Goal: Information Seeking & Learning: Learn about a topic

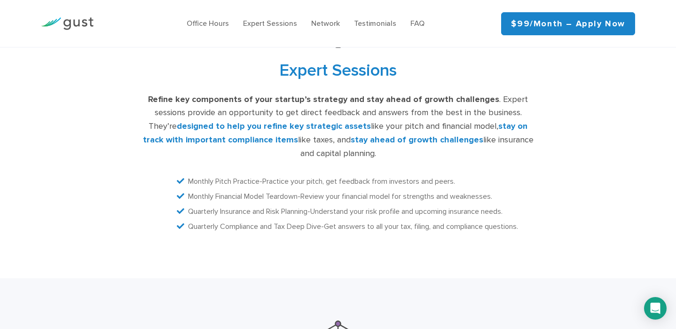
scroll to position [1921, 0]
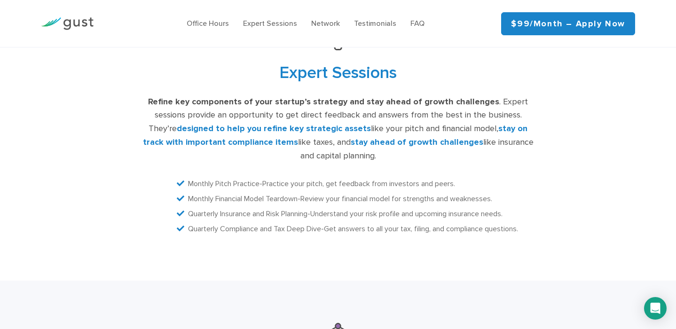
click at [250, 179] on span "Pitch Practice" at bounding box center [237, 183] width 44 height 9
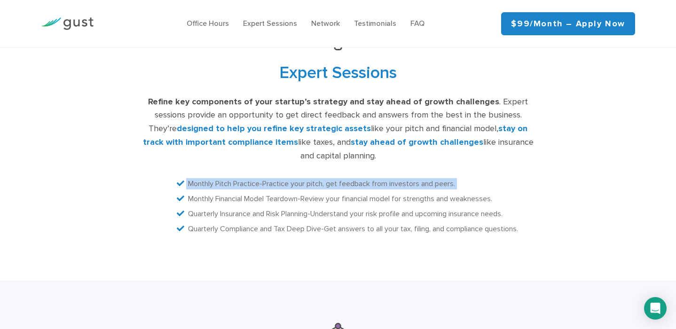
click at [250, 179] on span "Pitch Practice" at bounding box center [237, 183] width 44 height 9
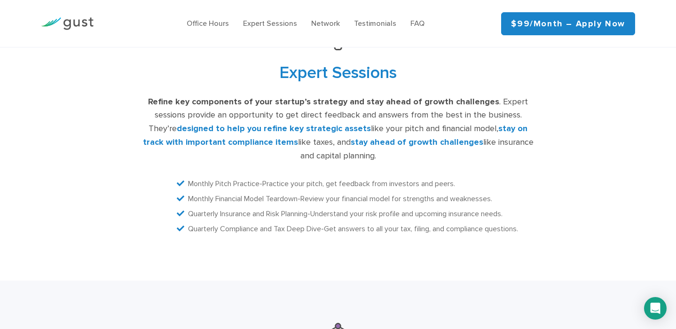
click at [250, 194] on span "Financial Model Teardown" at bounding box center [256, 198] width 82 height 9
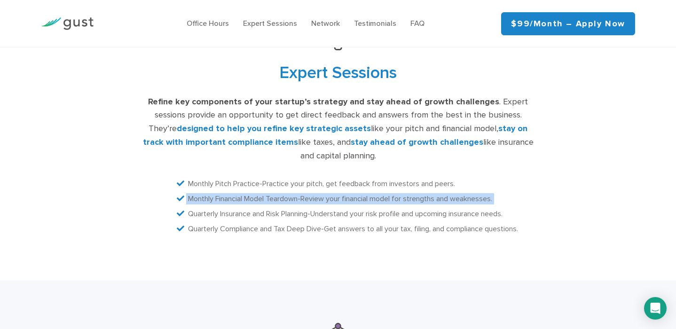
click at [250, 194] on span "Financial Model Teardown" at bounding box center [256, 198] width 82 height 9
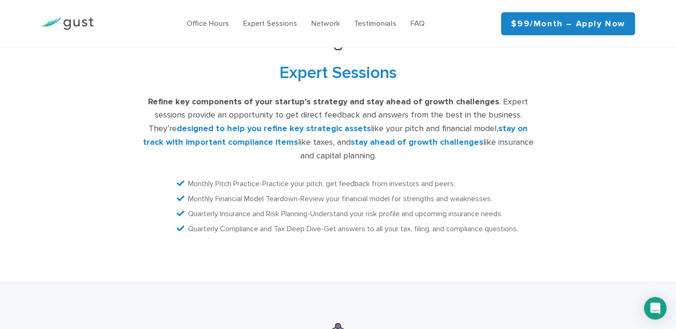
click at [249, 209] on span "Insurance and Risk Planning" at bounding box center [263, 213] width 87 height 9
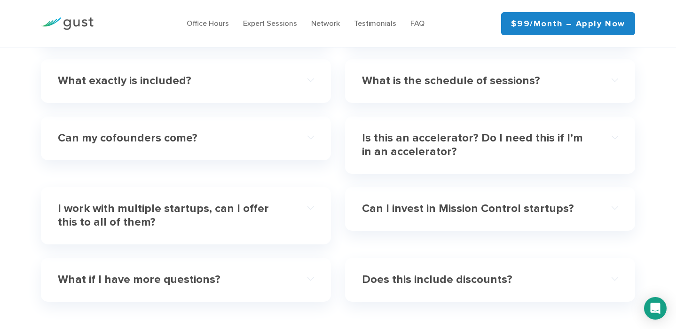
scroll to position [2762, 0]
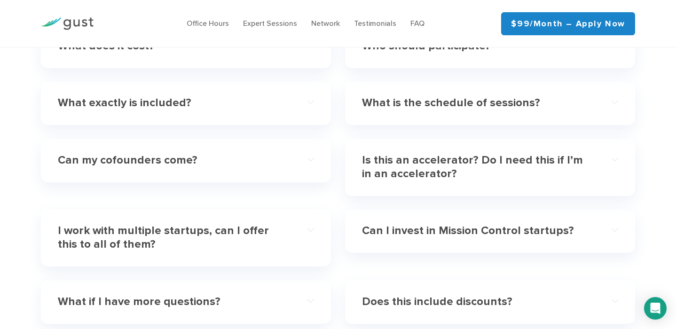
click at [432, 224] on h4 "Can I invest in Mission Control startups?" at bounding box center [477, 231] width 231 height 14
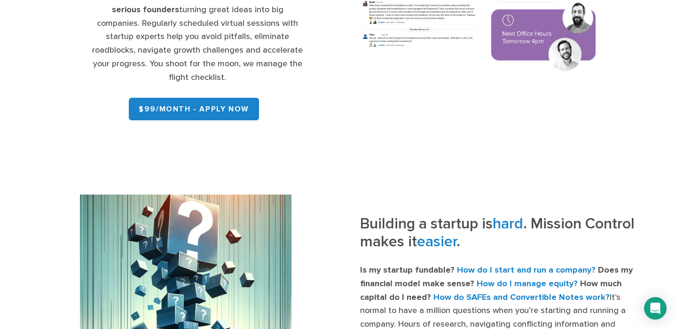
scroll to position [0, 0]
